Goal: Transaction & Acquisition: Purchase product/service

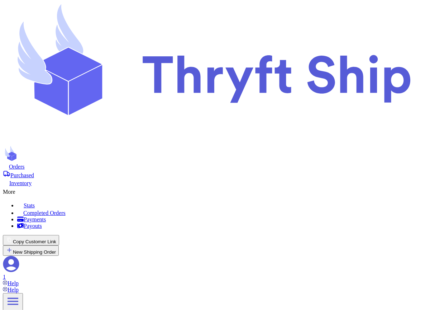
click at [23, 186] on icon at bounding box center [18, 189] width 7 height 7
click at [200, 209] on link "Completed Orders" at bounding box center [219, 213] width 405 height 8
click at [34, 172] on span "Purchased" at bounding box center [22, 175] width 24 height 6
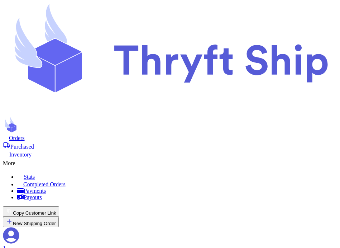
scroll to position [29, 0]
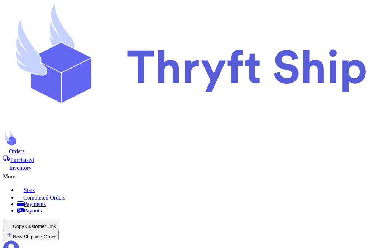
click at [25, 148] on span "Orders" at bounding box center [17, 151] width 16 height 6
click at [34, 157] on span "Purchased" at bounding box center [22, 160] width 24 height 6
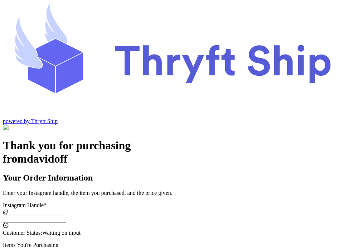
click at [66, 215] on input "Local Pick Up (Stockton, CA)" at bounding box center [34, 219] width 63 height 8
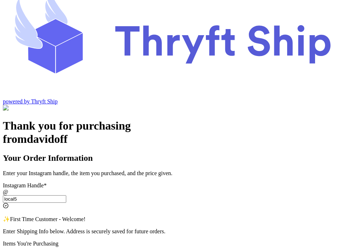
scroll to position [25, 0]
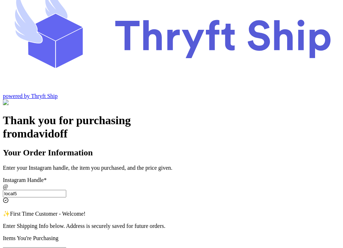
type input "local5"
click at [66, 247] on input "Local Pick Up (Stockton, CA)" at bounding box center [34, 251] width 63 height 8
type input "Item102"
click at [66, 190] on input "local5" at bounding box center [34, 194] width 63 height 8
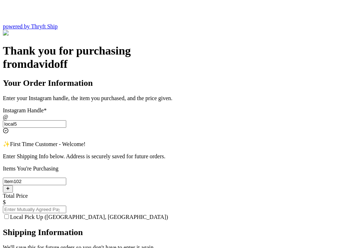
scroll to position [99, 0]
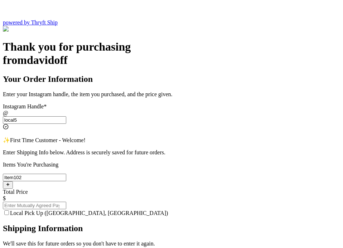
click at [66, 201] on input "Total Price" at bounding box center [34, 205] width 63 height 8
type input "90"
click at [9, 210] on input "Local Pick Up (Stockton, CA)" at bounding box center [6, 212] width 5 height 5
checkbox input "true"
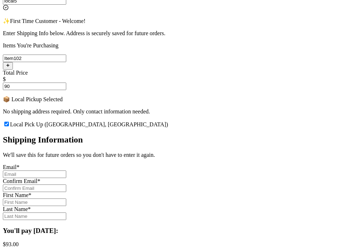
scroll to position [222, 0]
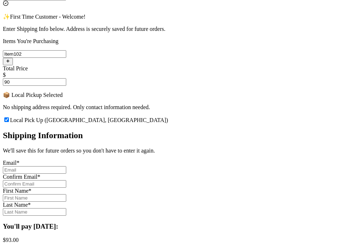
click at [66, 166] on input "Local Pick Up (Stockton, CA)" at bounding box center [34, 170] width 63 height 8
type input "abdul+1@thryftship.com"
type input "Ross"
type input "Geller"
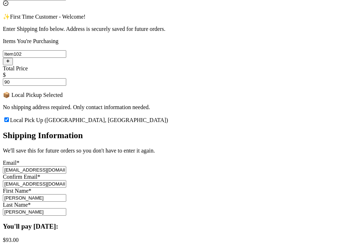
click at [66, 166] on input "abdul+1@thryftship.com" at bounding box center [34, 170] width 63 height 8
type input "abdul+2@thryftship.com"
click at [66, 180] on input "abdul+1@thryftship.com" at bounding box center [34, 184] width 63 height 8
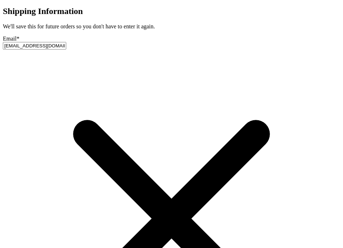
type input "abdul+2@thryftship.com"
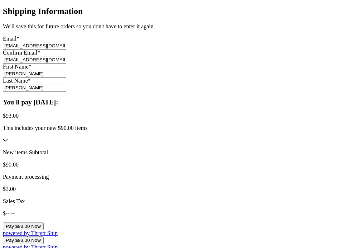
scroll to position [340, 0]
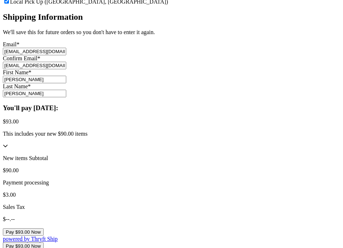
click at [66, 76] on input "Ross" at bounding box center [34, 80] width 63 height 8
type input "Phil"
click at [44, 228] on button "Pay $93.00 Now" at bounding box center [23, 232] width 41 height 8
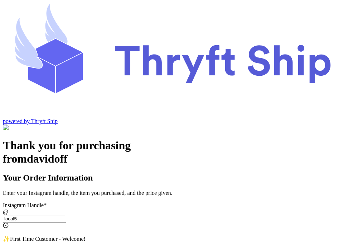
scroll to position [29, 0]
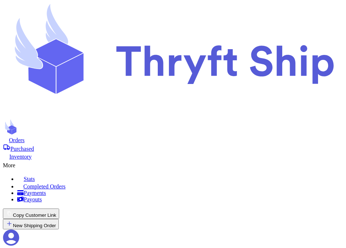
click at [25, 137] on span "Orders" at bounding box center [17, 140] width 16 height 6
select select "paid"
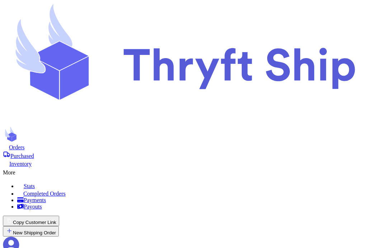
scroll to position [0, 0]
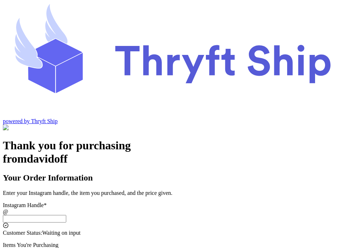
click at [66, 215] on input "Local Pick Up (Stockton, CA)" at bounding box center [34, 219] width 63 height 8
type input "local5"
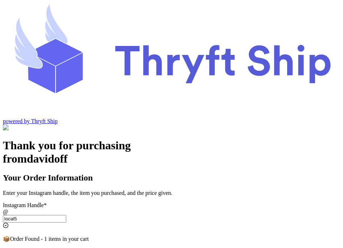
type input "Local Pickup"
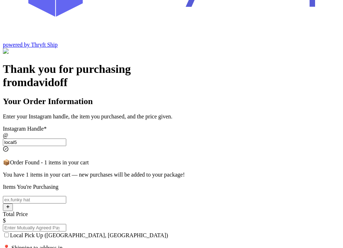
scroll to position [77, 0]
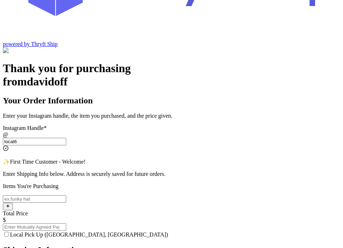
type input "local6"
click at [66, 195] on input "Local Pick Up (Stockton, CA)" at bounding box center [34, 199] width 63 height 8
type input "Item101"
click at [66, 223] on input "Total Price" at bounding box center [34, 227] width 63 height 8
type input "80"
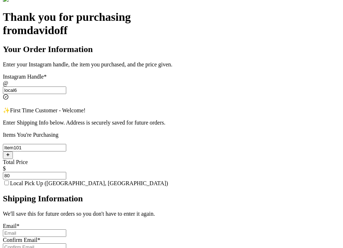
scroll to position [132, 0]
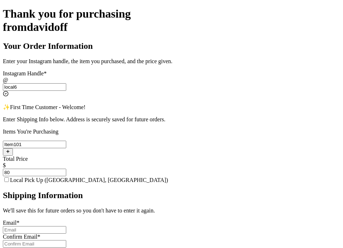
click at [66, 226] on input "Local Pick Up (Stockton, CA)" at bounding box center [34, 230] width 63 height 8
type input "abdul+1@thryftship.com"
type input "Ross"
type input "Geller"
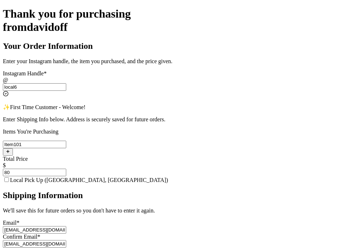
type input "3295 Hershell Hollow Road"
type input "Los Angeles"
type input "93013"
click at [66, 226] on input "abdul+1@thryftship.com" at bounding box center [34, 230] width 63 height 8
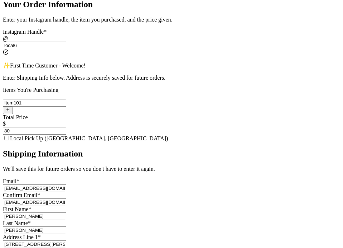
scroll to position [179, 0]
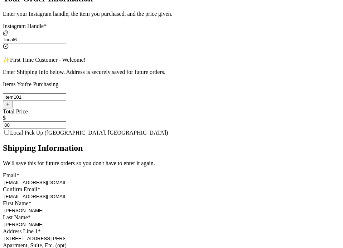
type input "abdul+2@thryftship.com"
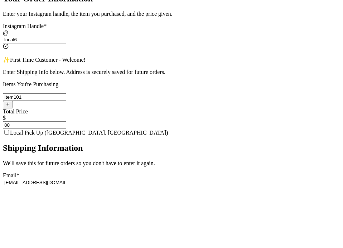
type input "abdul+2@thryftship.com"
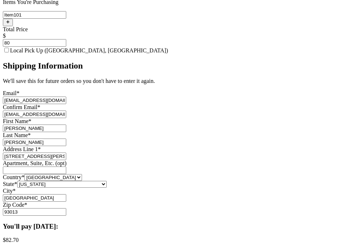
scroll to position [267, 0]
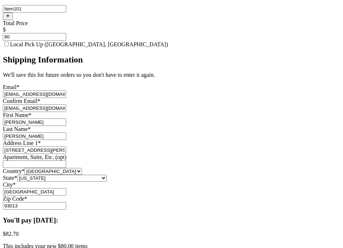
click at [66, 118] on input "Ross" at bounding box center [34, 122] width 63 height 8
type input "Jonny"
click at [58, 170] on div "Thank you for purchasing from davidoff Your Order Information Enter your Instag…" at bounding box center [172, 120] width 338 height 497
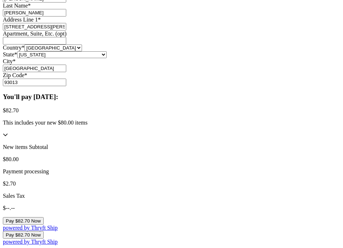
scroll to position [392, 0]
click at [107, 58] on select "Alabama Alaska Arizona Arkansas California Colorado Connecticut Delaware Distri…" at bounding box center [62, 54] width 90 height 7
select select "CA"
click at [104, 58] on select "Alabama Alaska Arizona Arkansas California Colorado Connecticut Delaware Distri…" at bounding box center [62, 54] width 90 height 7
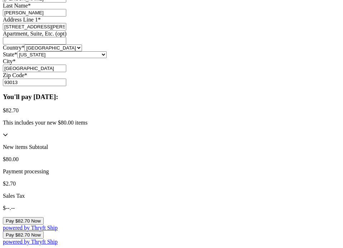
click at [44, 217] on button "Pay $82.70 Now" at bounding box center [23, 221] width 41 height 8
select select "CA"
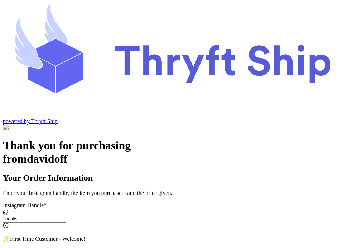
scroll to position [19, 0]
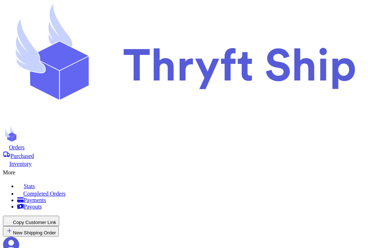
scroll to position [51, 0]
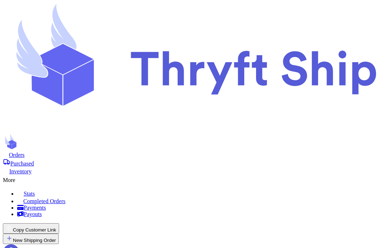
scroll to position [267, 0]
click at [34, 160] on span "Purchased" at bounding box center [22, 163] width 24 height 6
click at [89, 151] on nav "Orders Purchased Inventory More Stats Completed Orders Payments Payouts Copy Cu…" at bounding box center [195, 213] width 384 height 124
click at [25, 152] on span "Orders" at bounding box center [17, 155] width 16 height 6
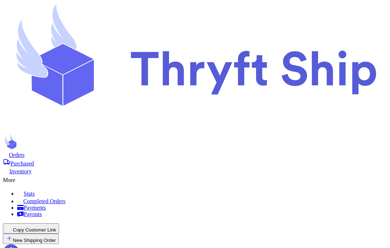
scroll to position [267, 0]
checkbox input "false"
select select "paid"
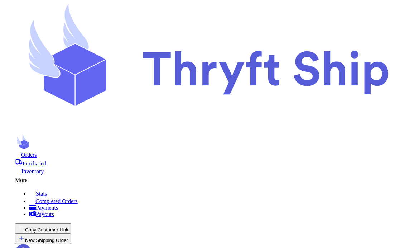
scroll to position [268, 0]
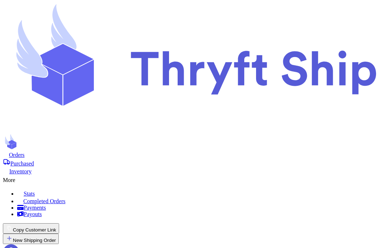
checkbox input "true"
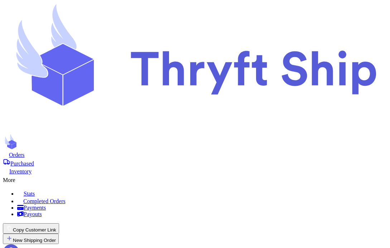
click at [34, 160] on span "Purchased" at bounding box center [22, 163] width 24 height 6
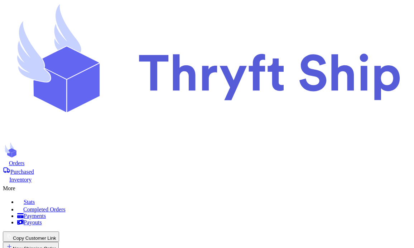
drag, startPoint x: 19, startPoint y: 78, endPoint x: 61, endPoint y: 78, distance: 42.3
copy h2 "Purchased"
